Goal: Information Seeking & Learning: Learn about a topic

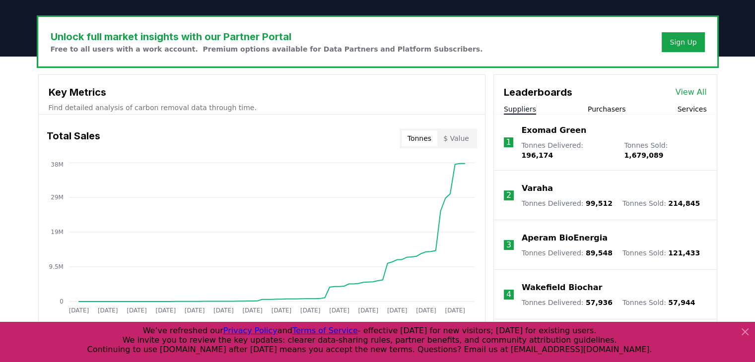
scroll to position [291, 0]
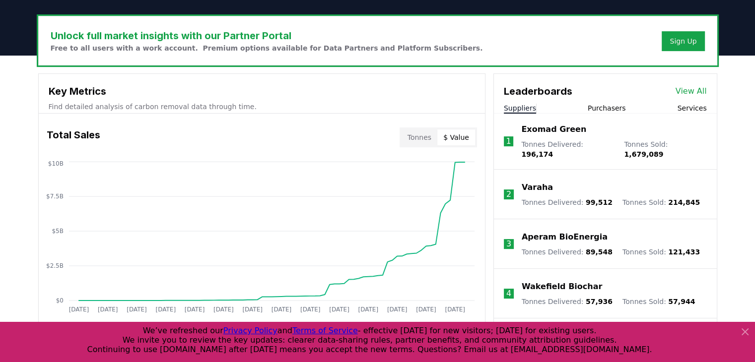
click at [461, 135] on button "$ Value" at bounding box center [456, 138] width 38 height 16
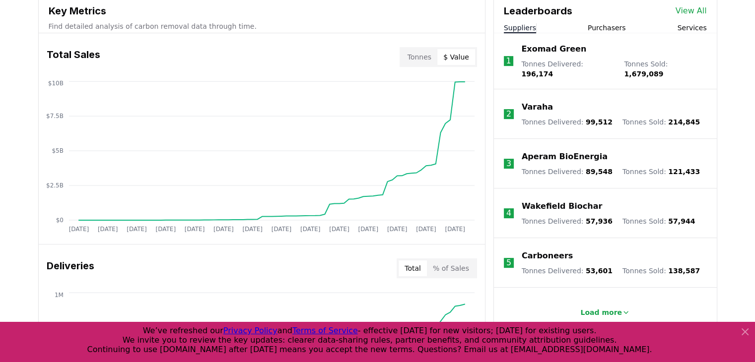
scroll to position [405, 0]
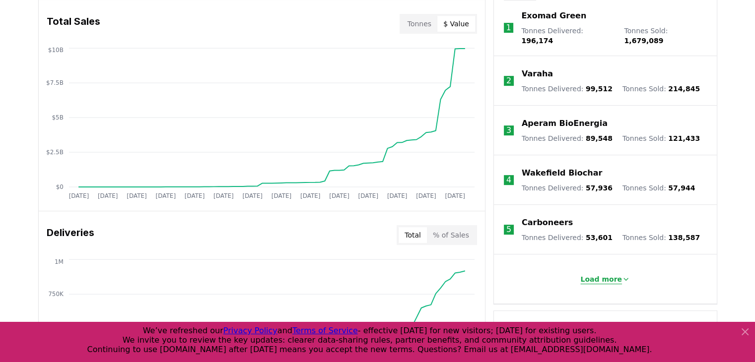
click at [601, 276] on p "Load more" at bounding box center [601, 279] width 42 height 10
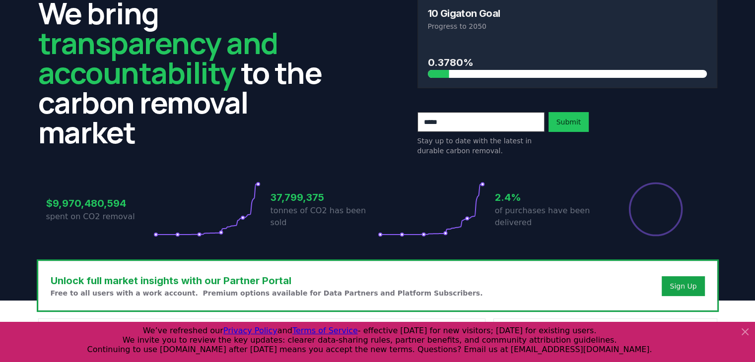
scroll to position [50, 0]
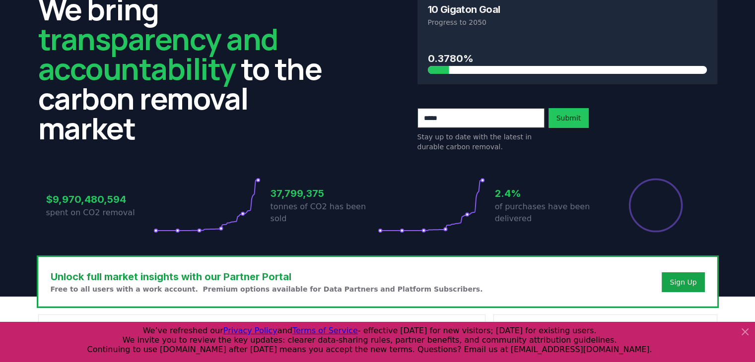
click at [501, 116] on input "email" at bounding box center [480, 118] width 127 height 20
type input "**********"
click at [575, 124] on button "Submit" at bounding box center [568, 118] width 41 height 20
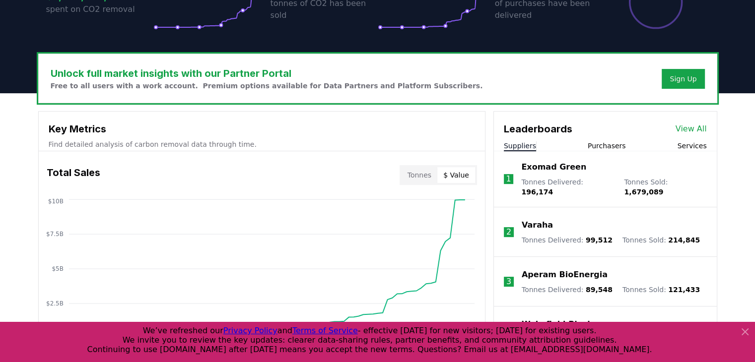
scroll to position [243, 0]
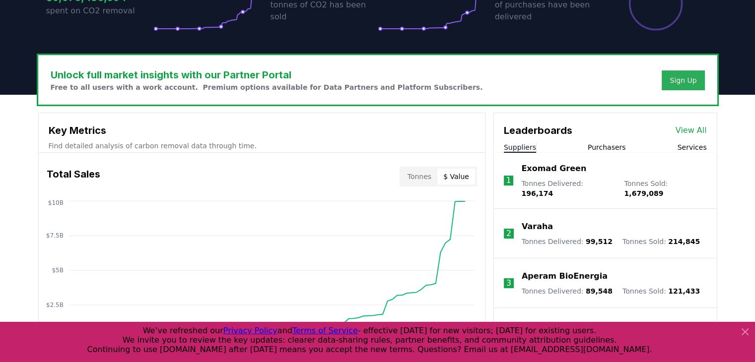
click at [676, 78] on div "Sign Up" at bounding box center [683, 80] width 27 height 10
click at [542, 84] on div "Unlock full market insights with our Partner Portal Free to all users with a wo…" at bounding box center [378, 80] width 678 height 49
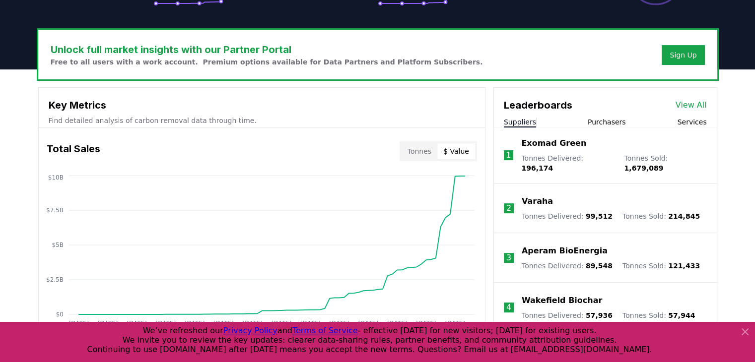
scroll to position [268, 0]
click at [701, 101] on link "View All" at bounding box center [690, 105] width 31 height 12
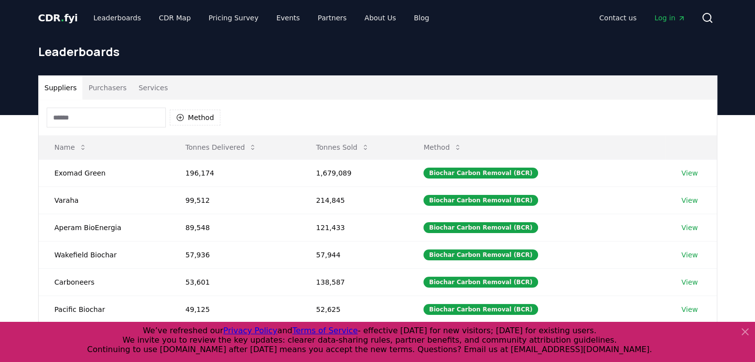
click at [134, 116] on input at bounding box center [106, 118] width 119 height 20
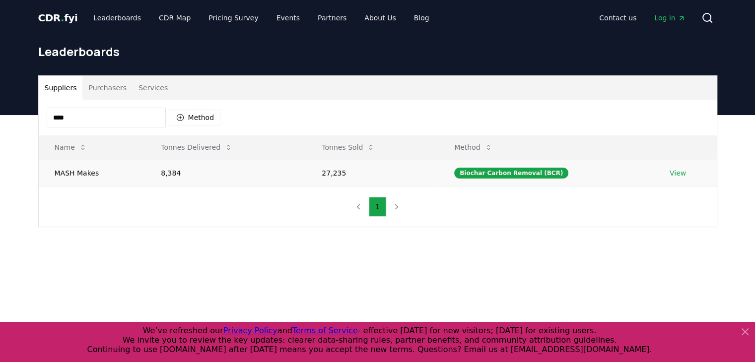
type input "****"
click at [675, 173] on link "View" at bounding box center [678, 173] width 16 height 10
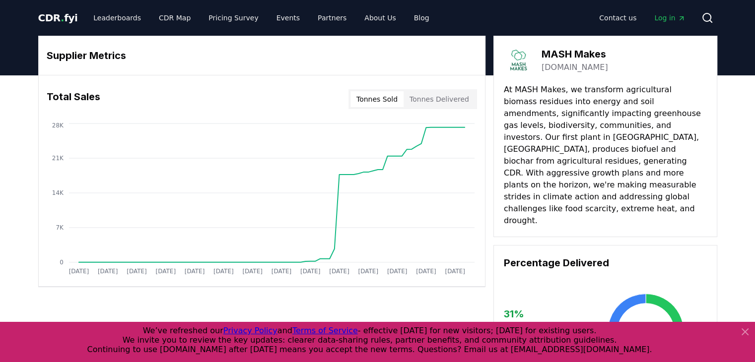
click at [387, 99] on button "Tonnes Sold" at bounding box center [376, 99] width 53 height 16
click at [438, 94] on button "Tonnes Delivered" at bounding box center [439, 99] width 71 height 16
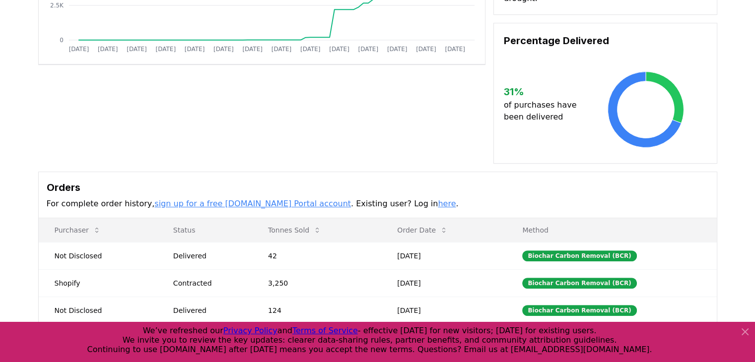
scroll to position [222, 0]
